Goal: Download file/media

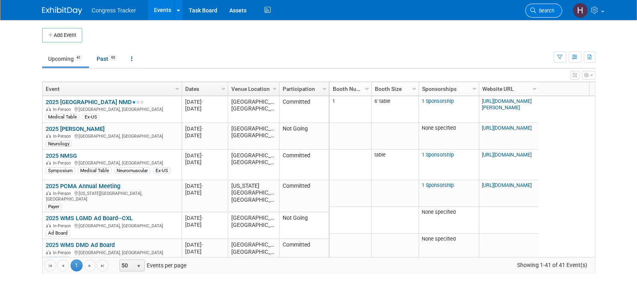
click at [534, 8] on icon at bounding box center [533, 11] width 6 height 6
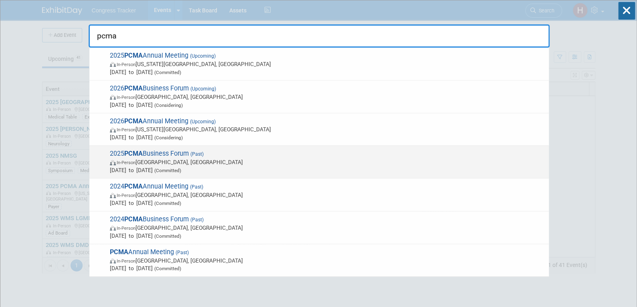
type input "pcma"
click at [146, 164] on span "In-Person Orlando, FL" at bounding box center [327, 162] width 435 height 8
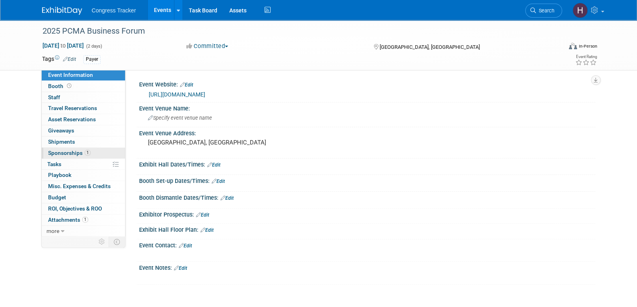
click at [73, 153] on span "Sponsorships 1" at bounding box center [69, 153] width 42 height 6
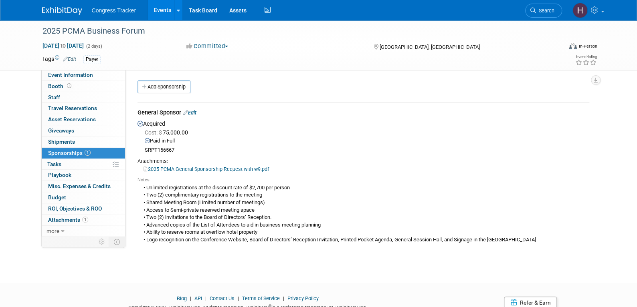
click at [171, 167] on link "2025 PCMA General Sponsorship Request with w9.pdf" at bounding box center [205, 169] width 125 height 6
click at [192, 166] on link "2025 PCMA General Sponsorship Request with w9.pdf" at bounding box center [205, 169] width 125 height 6
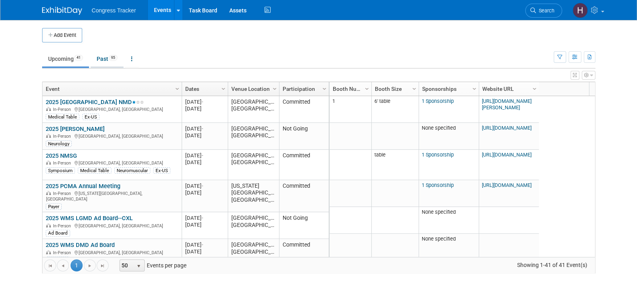
click at [101, 54] on link "Past 95" at bounding box center [107, 58] width 33 height 15
